Goal: Information Seeking & Learning: Learn about a topic

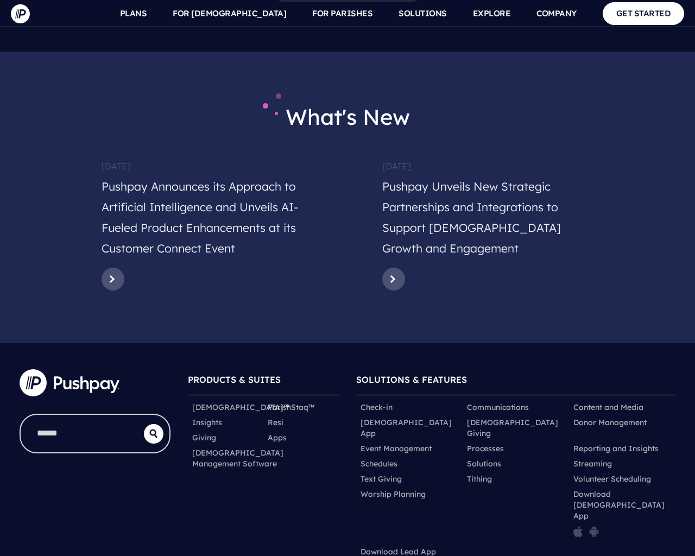
scroll to position [5224, 0]
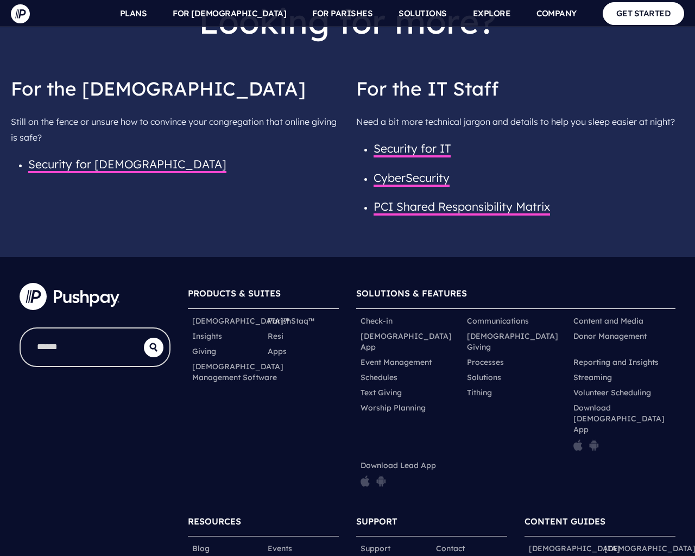
scroll to position [1724, 0]
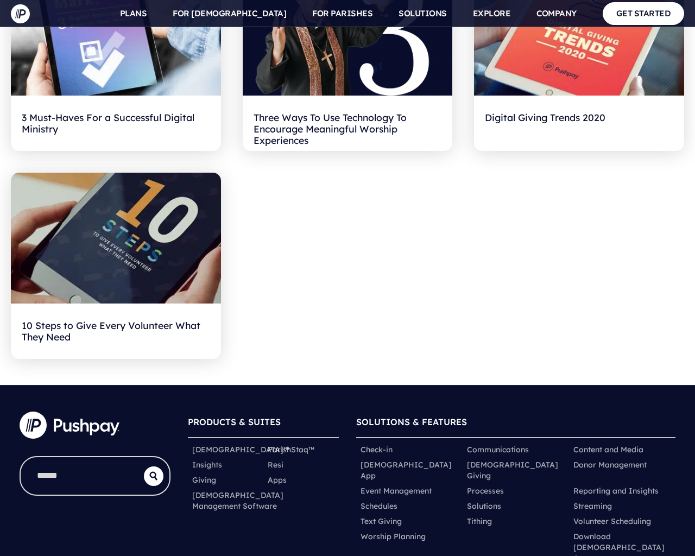
scroll to position [4822, 0]
